Goal: Information Seeking & Learning: Learn about a topic

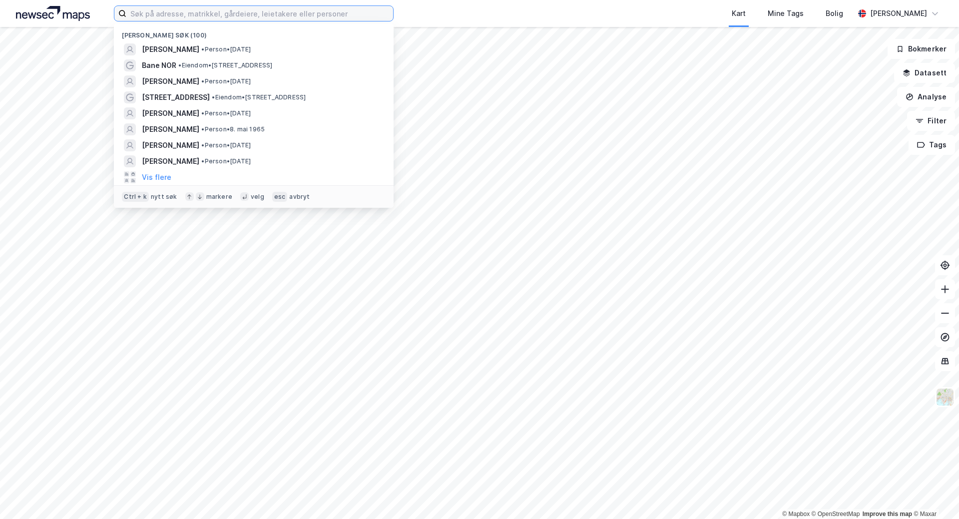
click at [191, 17] on input at bounding box center [259, 13] width 267 height 15
paste input "Vidalsvegen 446 3539 [GEOGRAPHIC_DATA]"
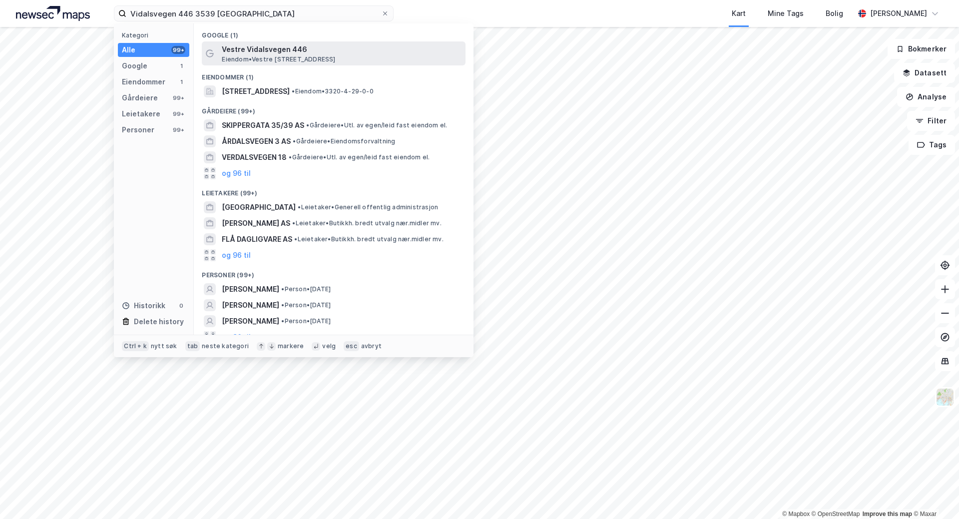
click at [223, 49] on span "Vestre Vidalsvegen 446" at bounding box center [342, 49] width 240 height 12
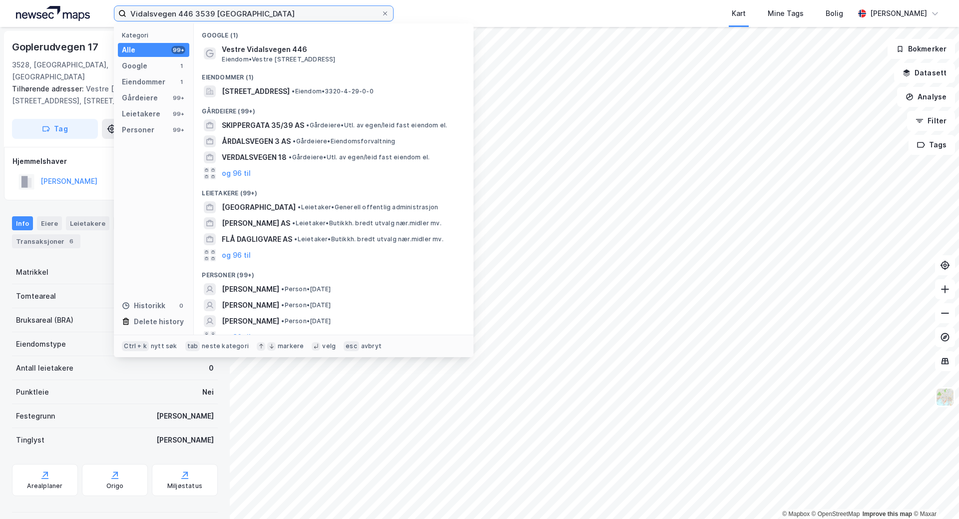
drag, startPoint x: 192, startPoint y: 13, endPoint x: 324, endPoint y: 14, distance: 132.4
click at [324, 14] on input "Vidalsvegen 446 3539 [GEOGRAPHIC_DATA]" at bounding box center [253, 13] width 255 height 15
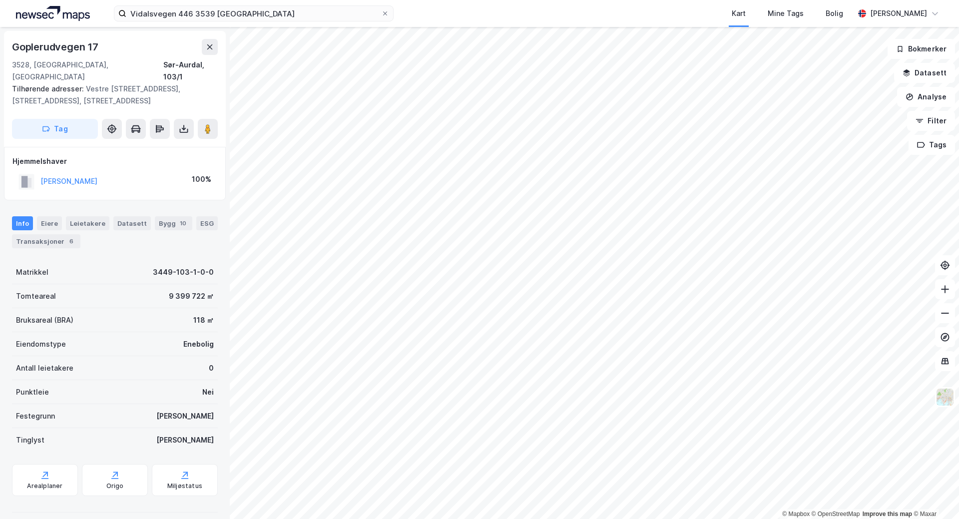
click at [550, 3] on div "Vidalsvegen 446 3539 Flå Kart Mine Tags Bolig [PERSON_NAME] © Mapbox © OpenStre…" at bounding box center [479, 259] width 959 height 519
click at [403, 519] on html "Vidalsvegen 446 3539 Flå Kart Mine Tags Bolig [PERSON_NAME] © Mapbox © OpenStre…" at bounding box center [479, 259] width 959 height 519
drag, startPoint x: 251, startPoint y: 11, endPoint x: 245, endPoint y: 17, distance: 8.8
click at [251, 12] on input "Vidalsvegen 446 3539 [GEOGRAPHIC_DATA]" at bounding box center [253, 13] width 255 height 15
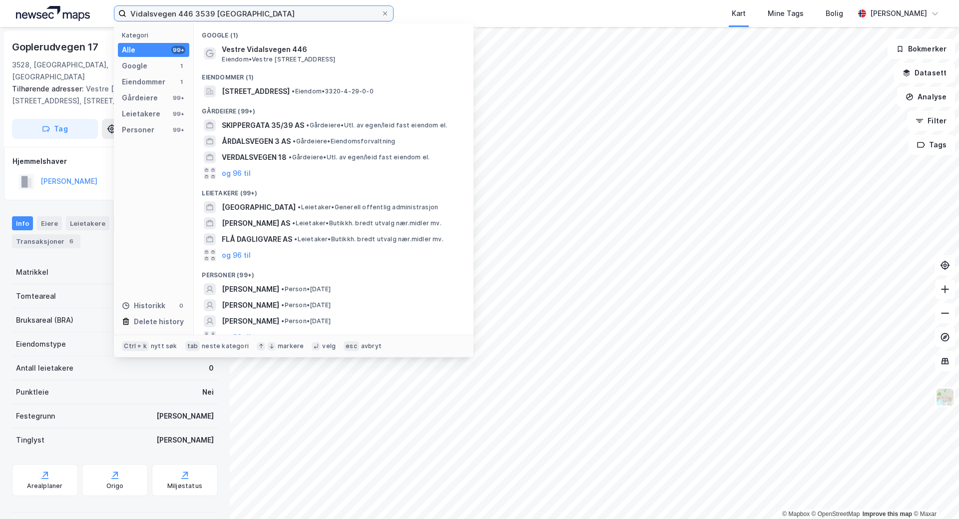
click at [245, 17] on input "Vidalsvegen 446 3539 [GEOGRAPHIC_DATA]" at bounding box center [253, 13] width 255 height 15
drag, startPoint x: 233, startPoint y: 13, endPoint x: 0, endPoint y: -46, distance: 240.2
click at [0, 0] on html "Vidalsvegen 446 3539 Flå Kategori Alle 99+ Google 1 Eiendommer 1 Gårdeiere 99+ …" at bounding box center [479, 259] width 959 height 519
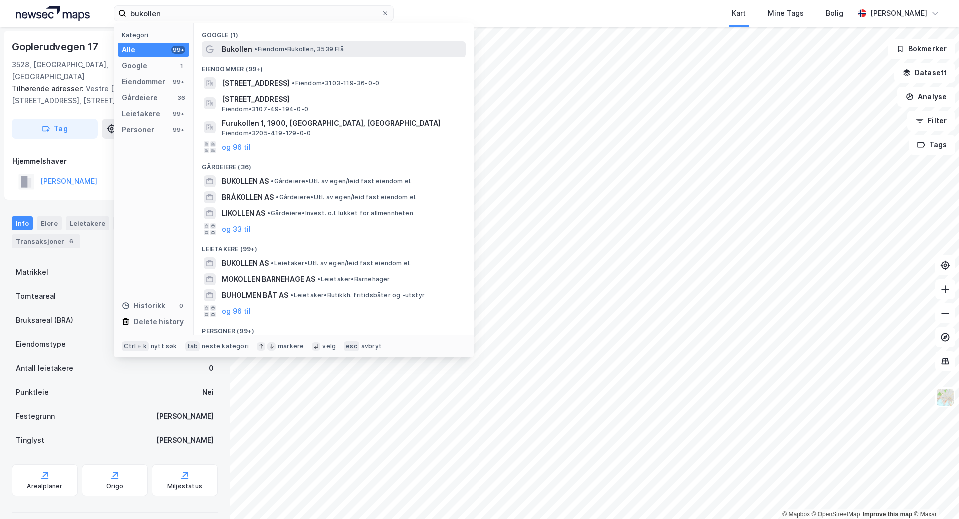
click at [306, 48] on span "• Eiendom • Bukollen, 3539 Flå" at bounding box center [298, 49] width 89 height 8
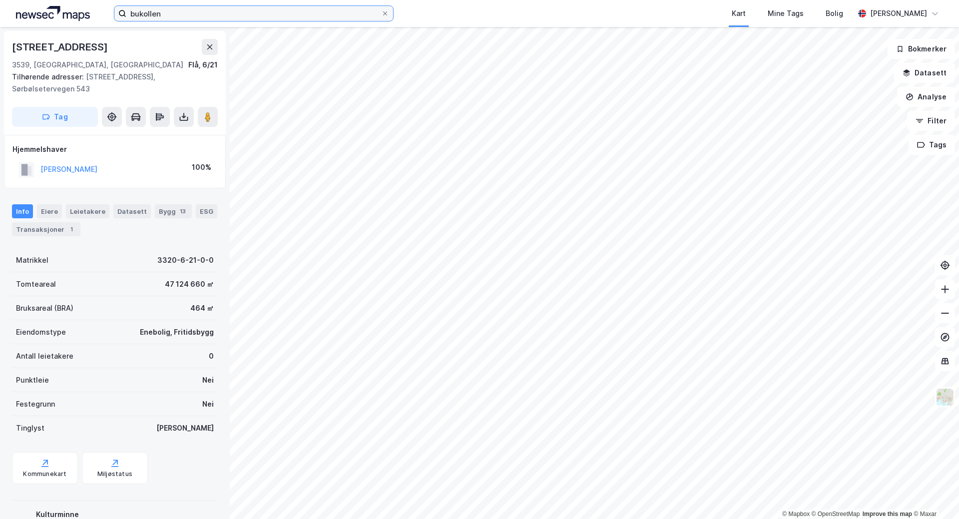
click at [193, 12] on input "bukollen" at bounding box center [253, 13] width 255 height 15
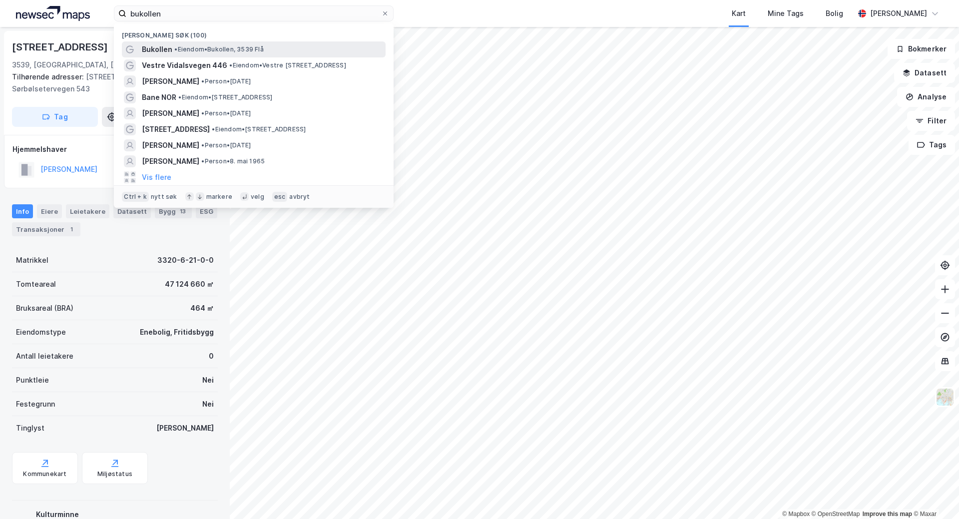
click at [202, 48] on span "• Eiendom • Bukollen, 3539 Flå" at bounding box center [218, 49] width 89 height 8
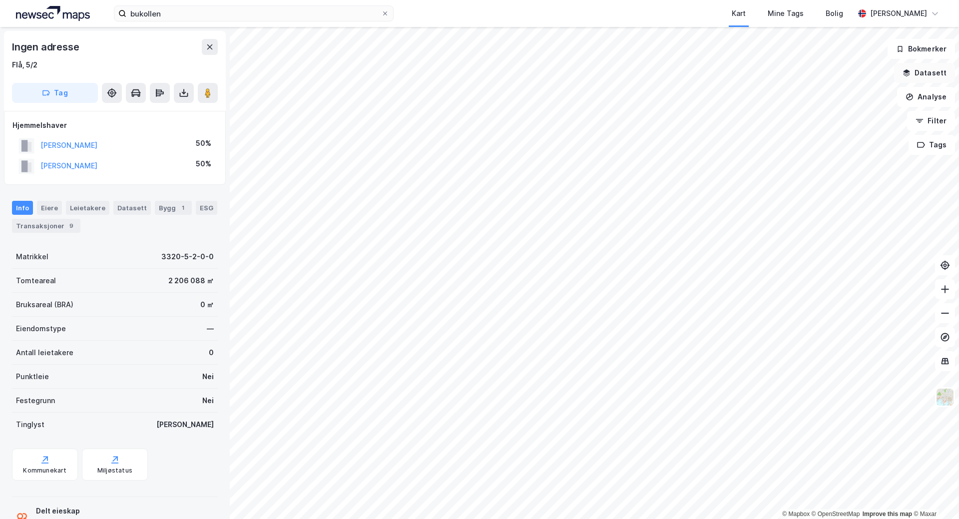
click at [938, 71] on button "Datasett" at bounding box center [925, 73] width 61 height 20
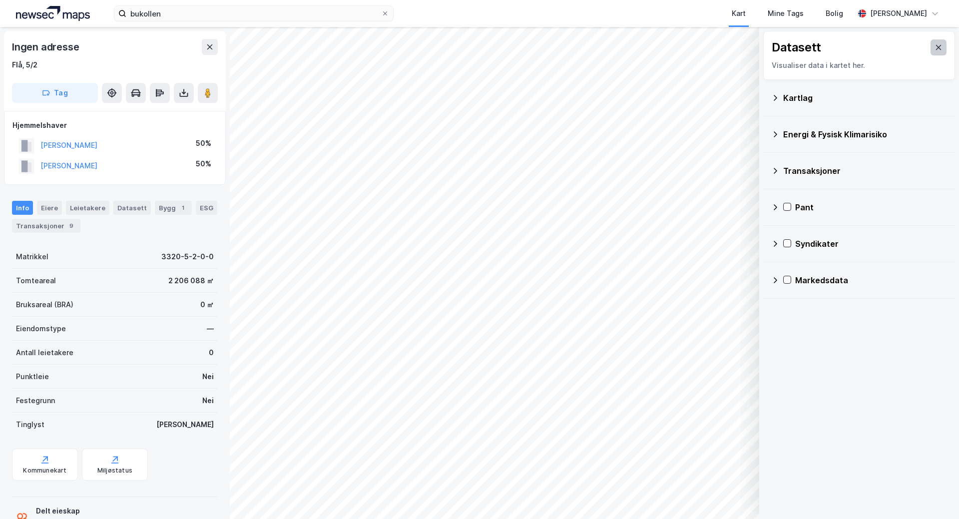
click at [935, 47] on icon at bounding box center [939, 47] width 8 height 8
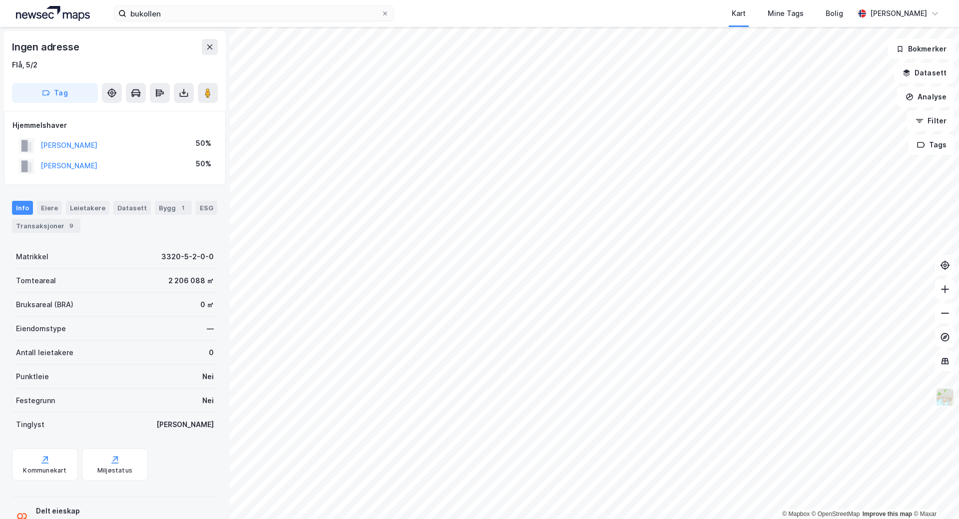
click at [947, 399] on img at bounding box center [945, 397] width 19 height 19
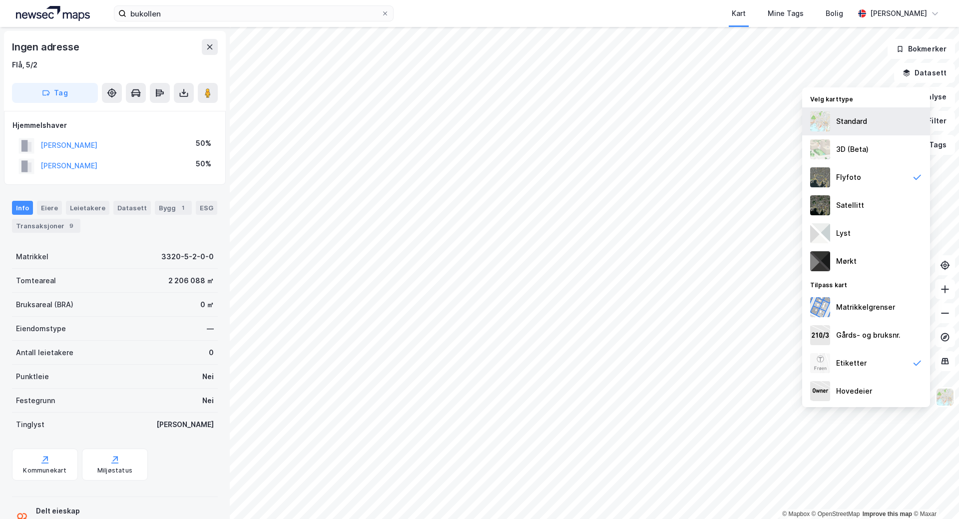
click at [844, 118] on div "Standard" at bounding box center [852, 121] width 31 height 12
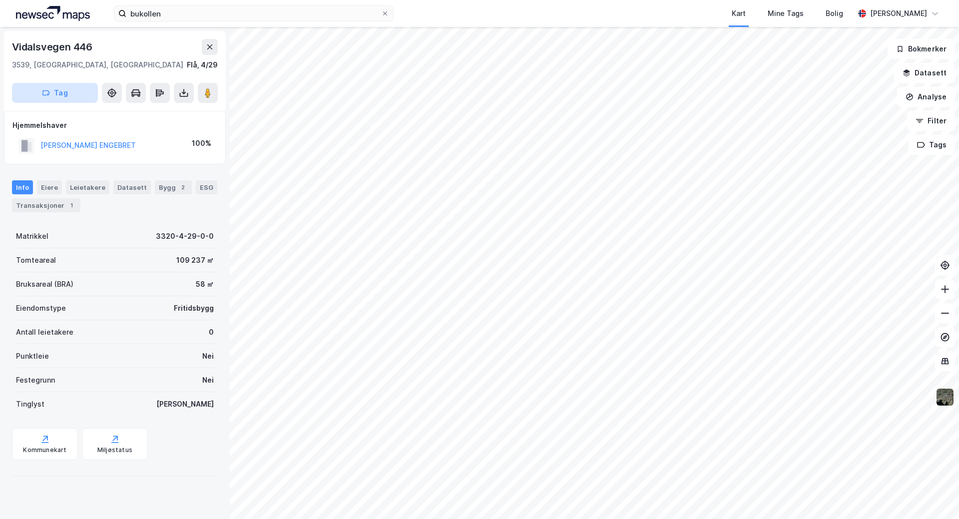
click at [66, 99] on button "Tag" at bounding box center [55, 93] width 86 height 20
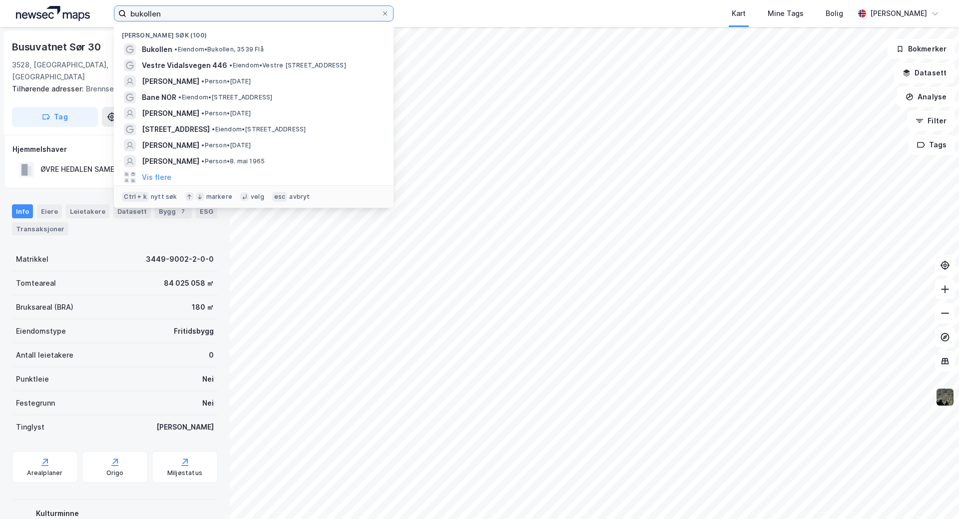
drag, startPoint x: 185, startPoint y: 12, endPoint x: 80, endPoint y: -5, distance: 106.9
click at [80, 0] on html "bukollen Nylige søk (100) Bukollen • Eiendom • Bukollen, 3539 [PERSON_NAME] 446…" at bounding box center [479, 259] width 959 height 519
drag, startPoint x: 141, startPoint y: 15, endPoint x: 185, endPoint y: 14, distance: 44.5
click at [185, 14] on input "bukollen" at bounding box center [253, 13] width 255 height 15
drag, startPoint x: 172, startPoint y: 10, endPoint x: 0, endPoint y: -19, distance: 174.8
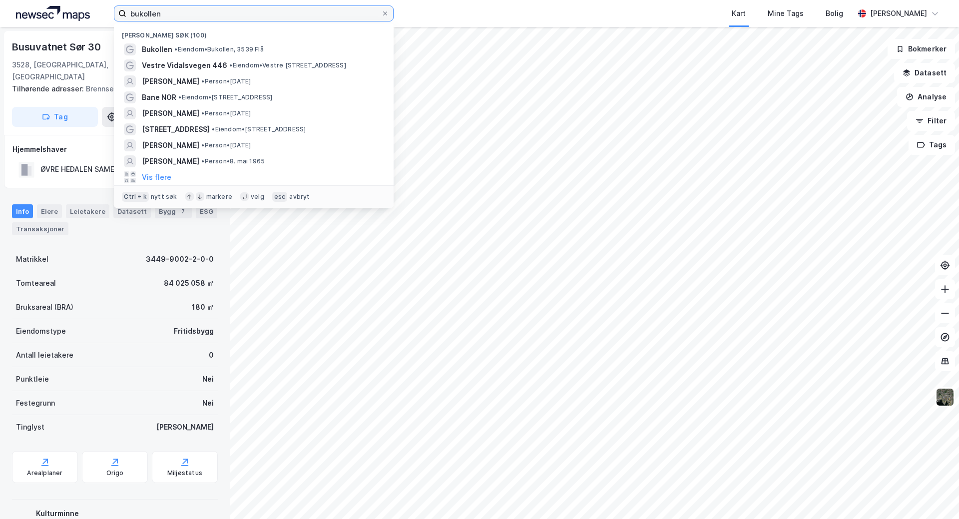
click at [0, 0] on html "bukollen Nylige søk (100) Bukollen • Eiendom • Bukollen, 3539 [PERSON_NAME] 446…" at bounding box center [479, 259] width 959 height 519
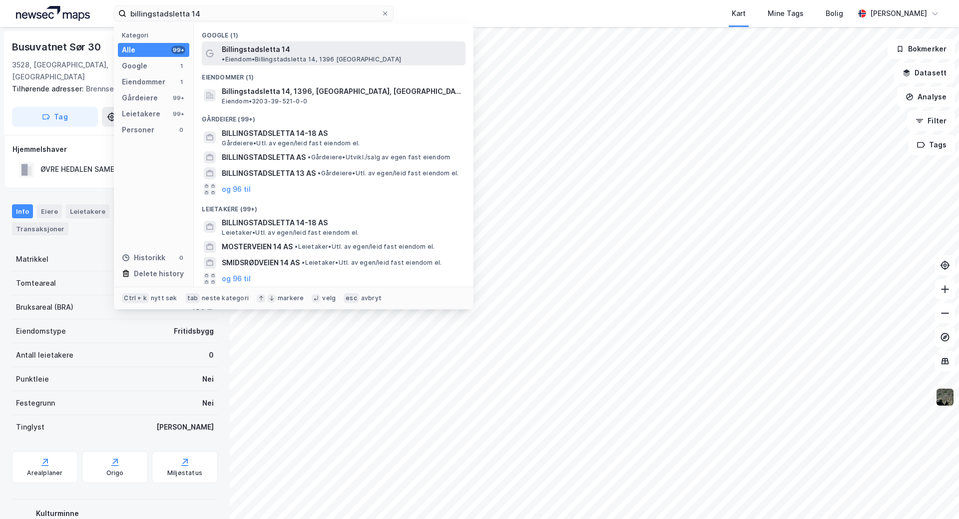
click at [273, 51] on span "Billingstadsletta 14" at bounding box center [256, 49] width 68 height 12
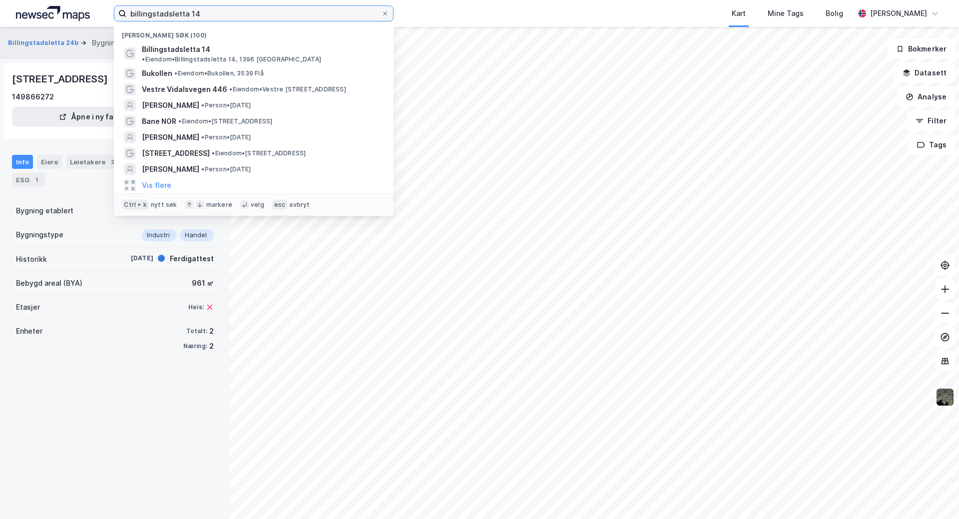
drag, startPoint x: 216, startPoint y: 16, endPoint x: 0, endPoint y: -57, distance: 227.9
click at [0, 0] on html "billingstadsletta 14 [PERSON_NAME] søk (100) Billingstadsletta 14 • Eiendom • B…" at bounding box center [479, 259] width 959 height 519
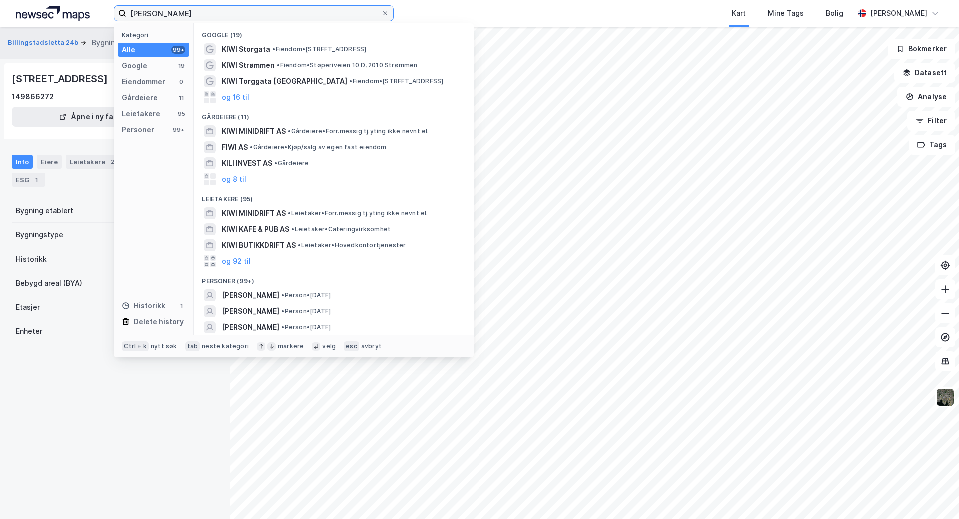
type input "[PERSON_NAME]"
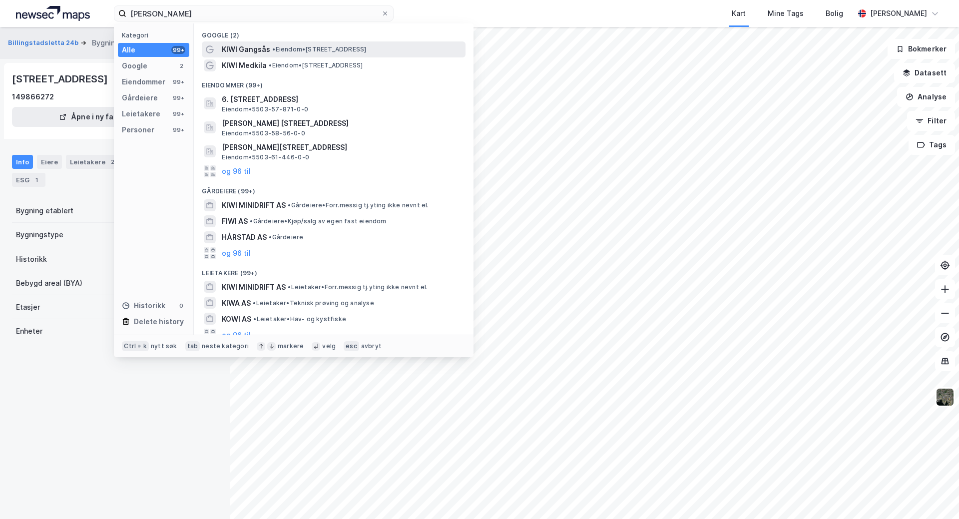
click at [358, 53] on span "• Eiendom • [STREET_ADDRESS]" at bounding box center [319, 49] width 94 height 8
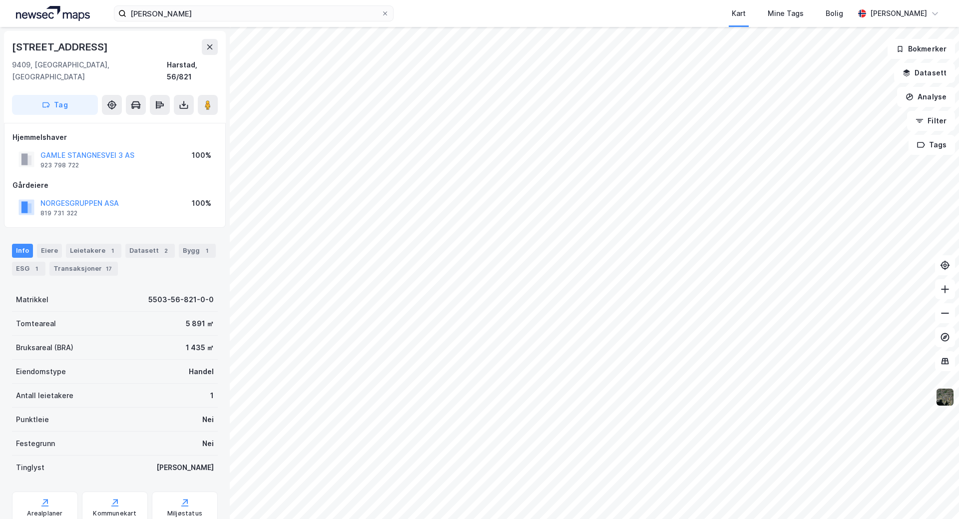
click at [946, 398] on img at bounding box center [945, 397] width 19 height 19
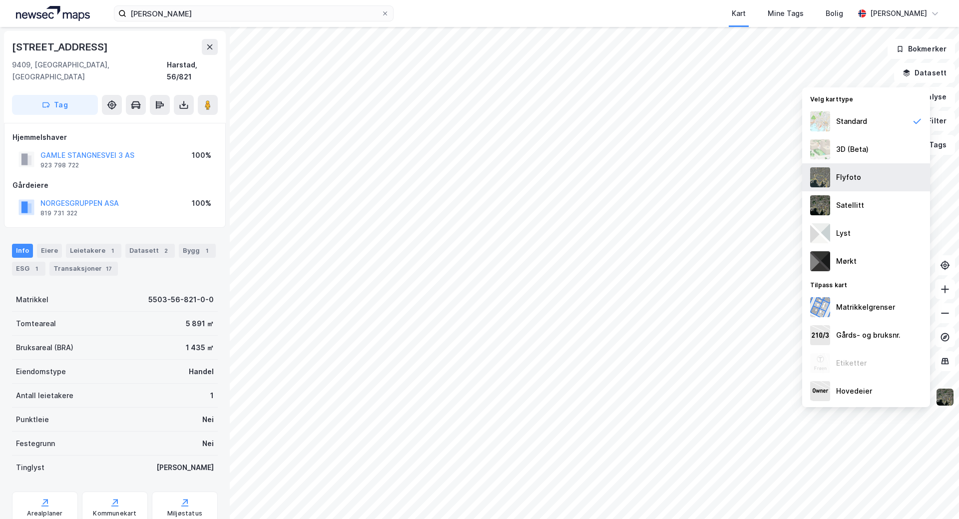
click at [866, 176] on div "Flyfoto" at bounding box center [867, 177] width 128 height 28
click at [210, 100] on image at bounding box center [208, 105] width 6 height 10
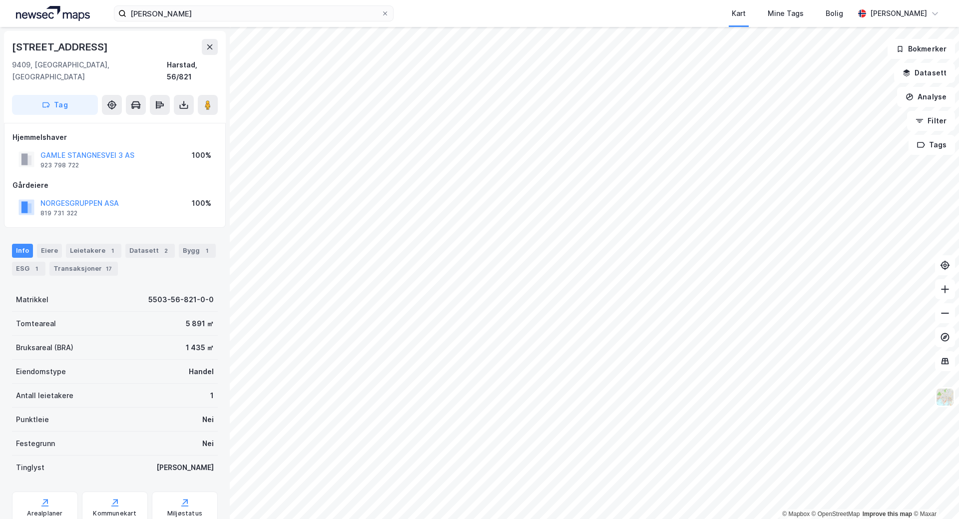
click at [88, 43] on div "[STREET_ADDRESS]" at bounding box center [61, 47] width 98 height 16
drag, startPoint x: 104, startPoint y: 44, endPoint x: 6, endPoint y: 41, distance: 97.5
click at [4, 35] on div "[STREET_ADDRESS]" at bounding box center [115, 77] width 222 height 92
copy div "[STREET_ADDRESS]"
click at [208, 100] on image at bounding box center [208, 105] width 6 height 10
